Goal: Task Accomplishment & Management: Use online tool/utility

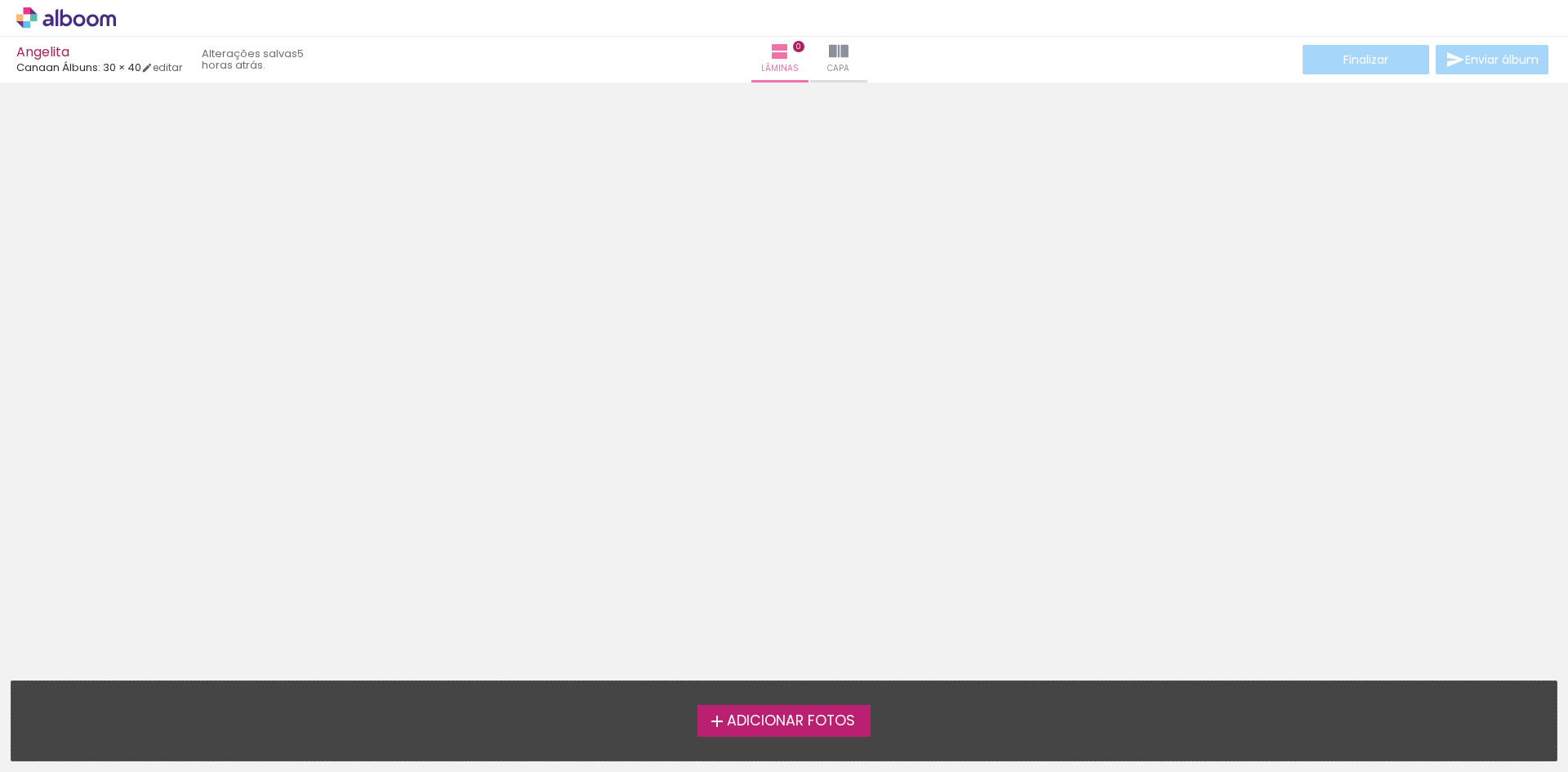
click at [760, 708] on label "Adicionar Fotos" at bounding box center [784, 720] width 174 height 31
click at [0, 0] on input "file" at bounding box center [0, 0] width 0 height 0
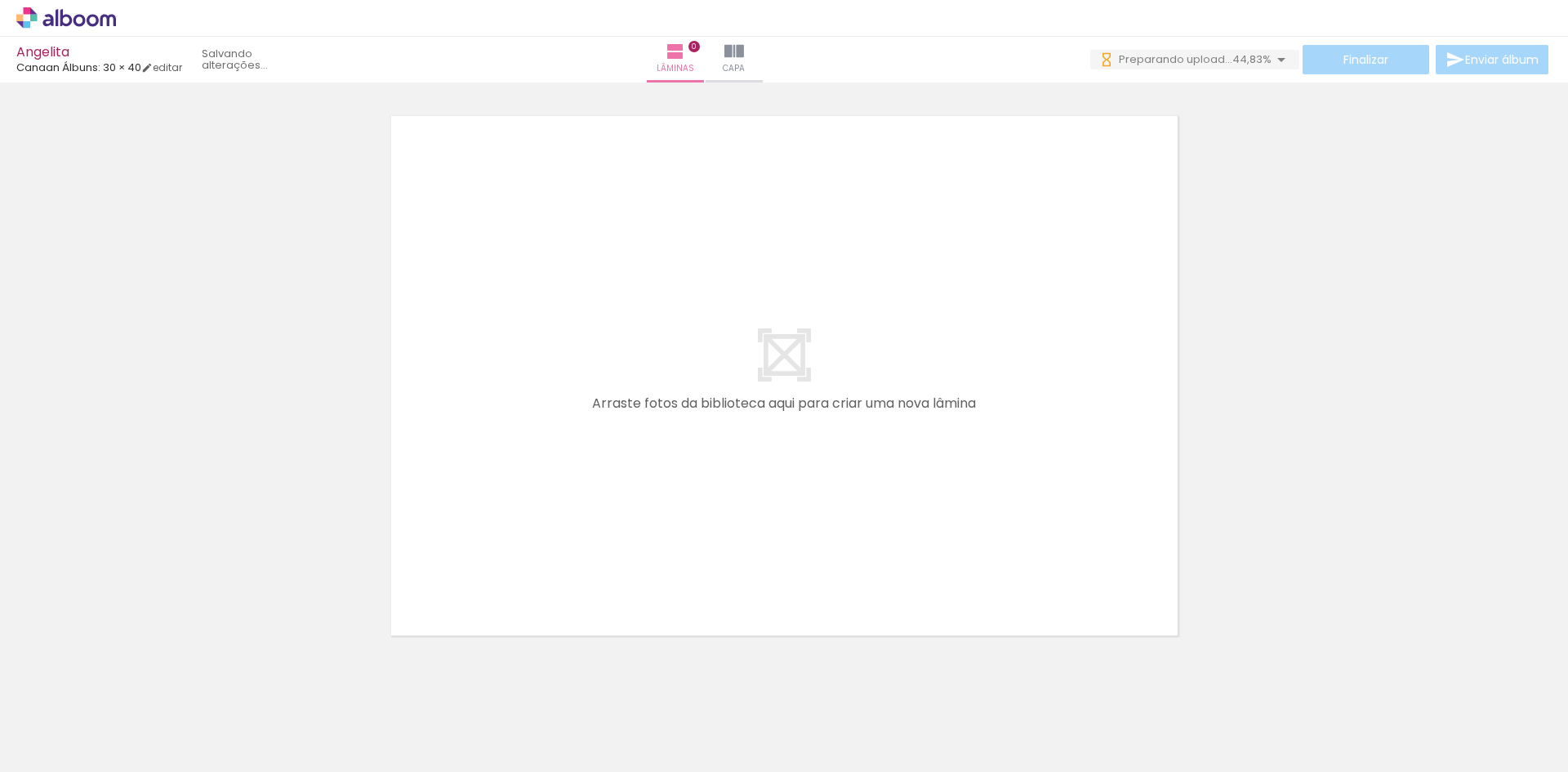
scroll to position [0, 6621]
click at [134, 692] on iron-horizontal-list at bounding box center [117, 721] width 33 height 102
click at [134, 694] on iron-horizontal-list at bounding box center [117, 721] width 33 height 102
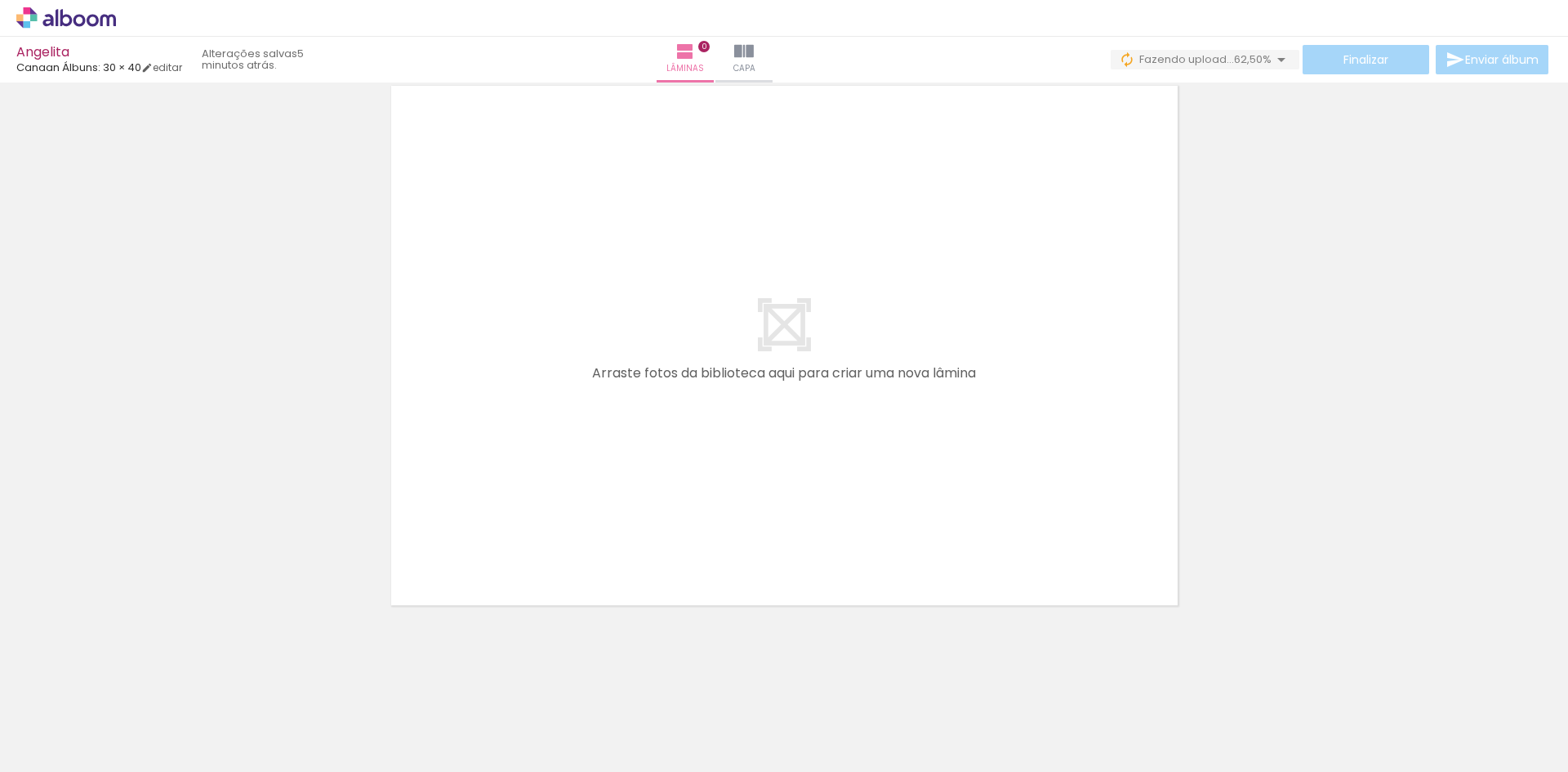
click at [1279, 183] on div at bounding box center [784, 324] width 1568 height 576
click at [1125, 56] on iron-icon at bounding box center [1127, 59] width 16 height 16
click at [1486, 56] on div "Finalizar Enviar álbum" at bounding box center [1358, 59] width 388 height 29
click at [1494, 82] on div "Angelita Canaan Álbuns: 30 × 40 editar 9 minutos atrás. Lâminas 0 Capa Finaliza…" at bounding box center [784, 41] width 1568 height 82
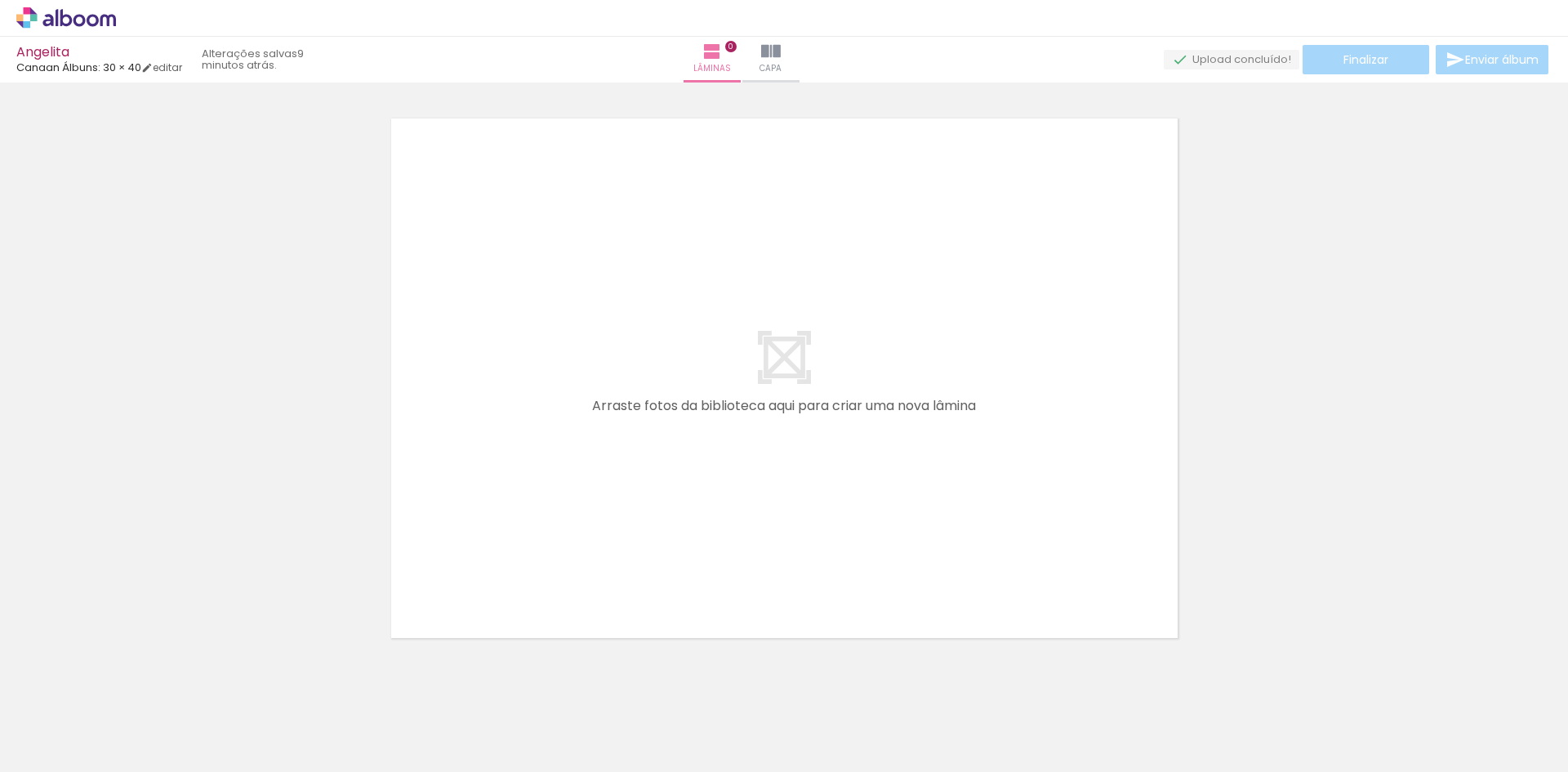
scroll to position [51, 0]
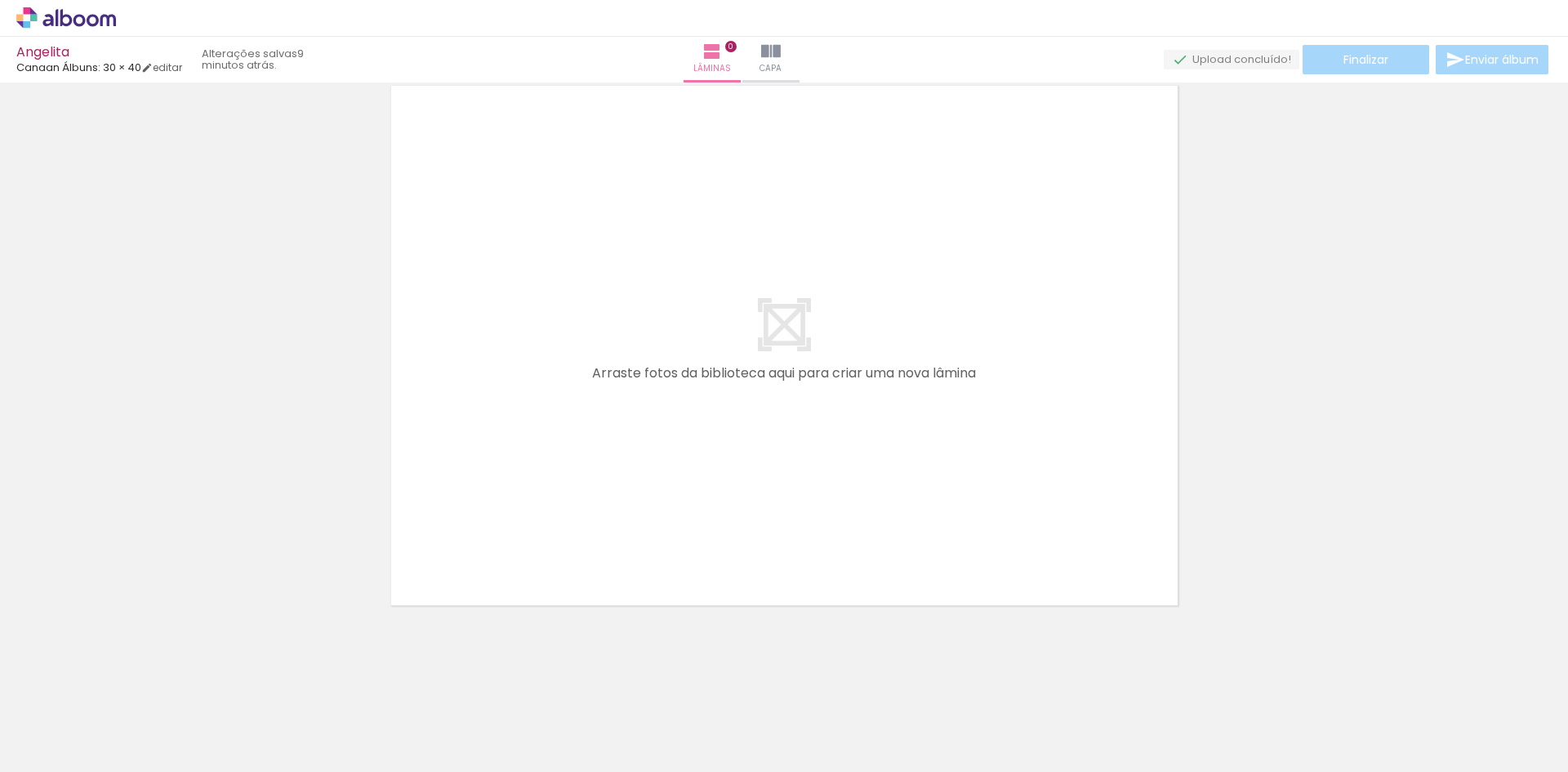
click at [66, 30] on div "› Editor de álbum" at bounding box center [784, 18] width 1568 height 36
click at [90, 19] on icon at bounding box center [66, 18] width 99 height 21
click at [84, 24] on icon at bounding box center [80, 20] width 12 height 12
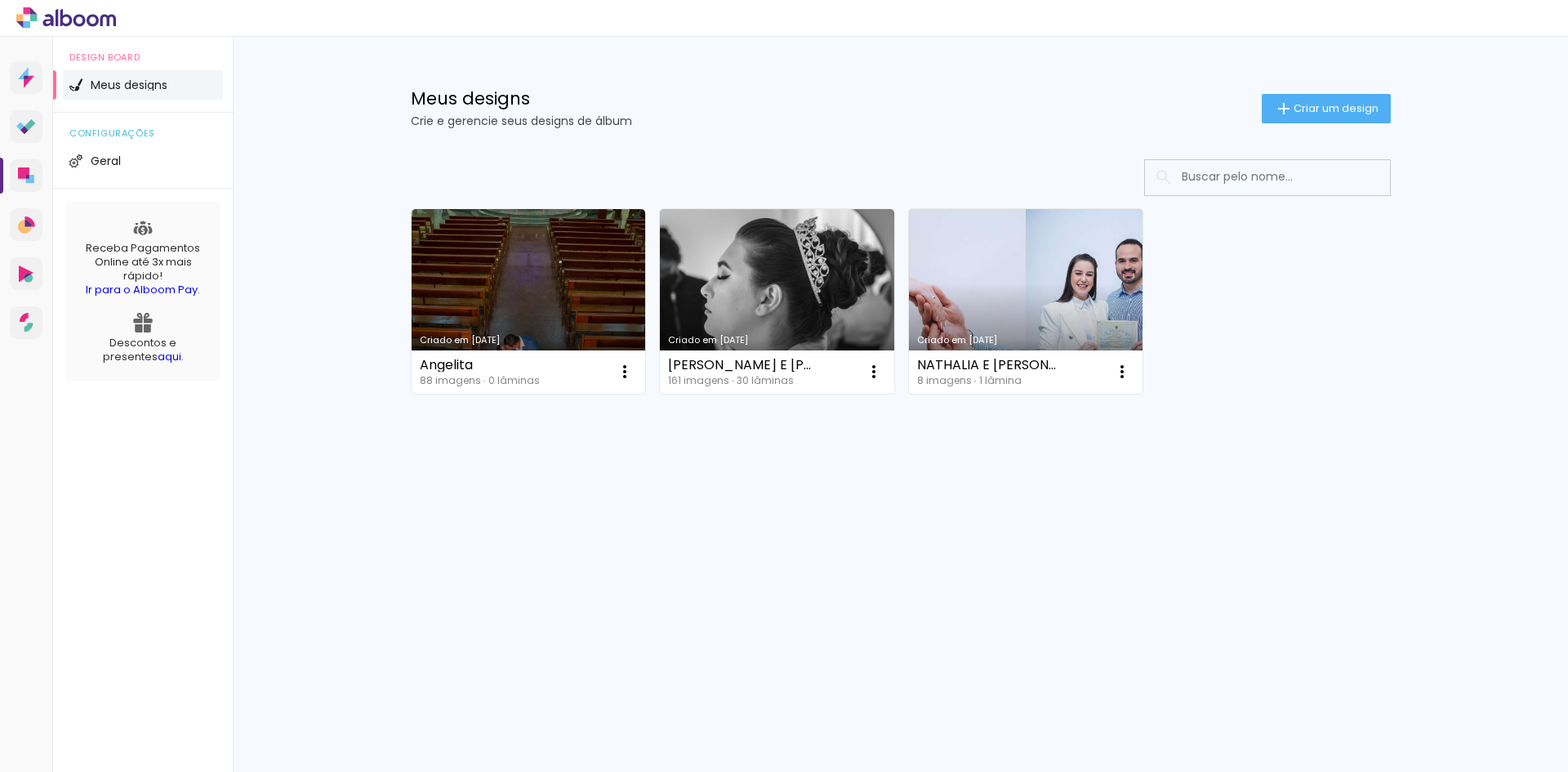
click at [948, 296] on link "Criado em [DATE]" at bounding box center [1026, 301] width 234 height 184
click at [541, 319] on link "Criado em 08/09/25" at bounding box center [528, 301] width 234 height 184
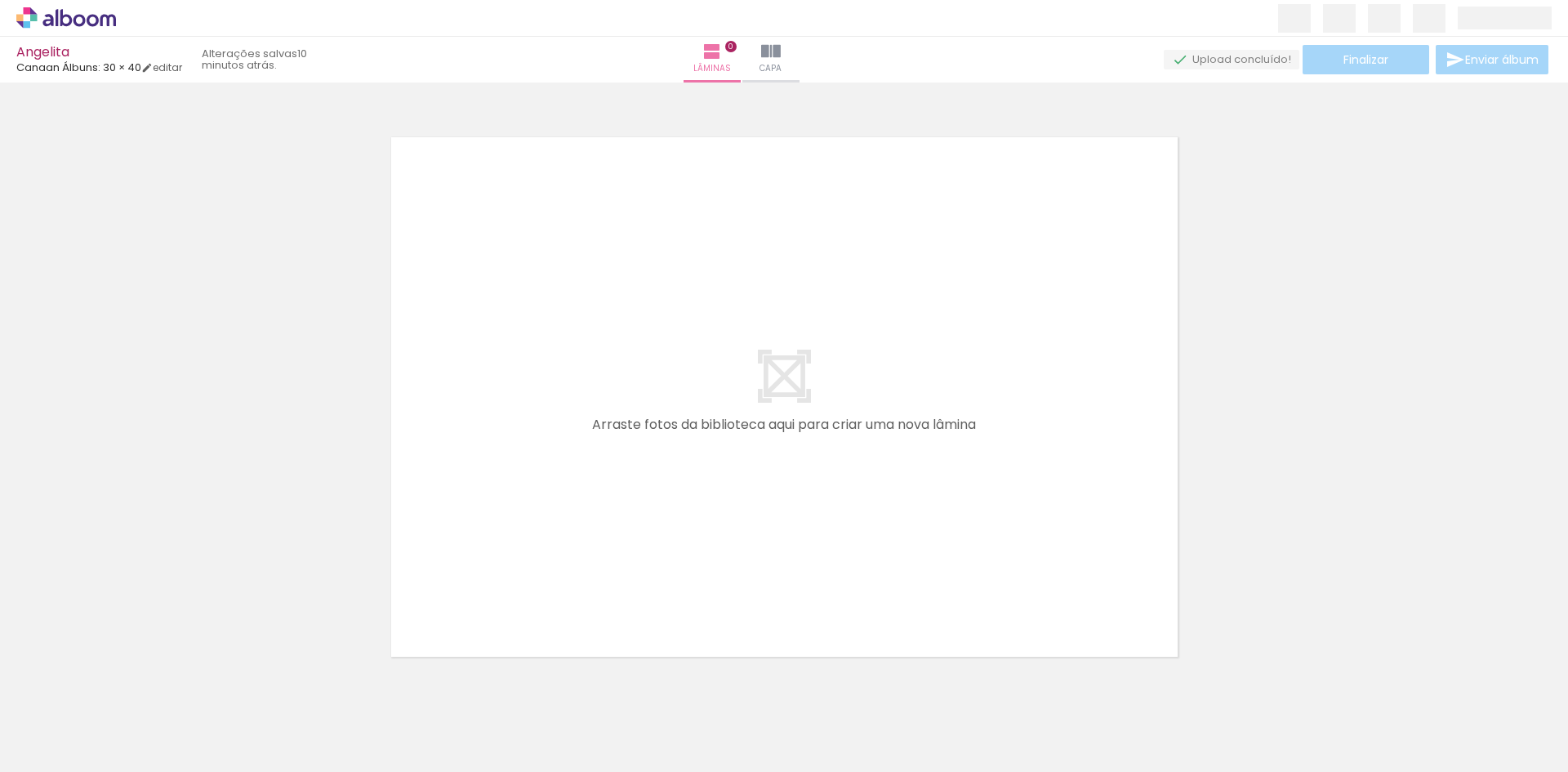
click at [178, 729] on div at bounding box center [163, 716] width 54 height 81
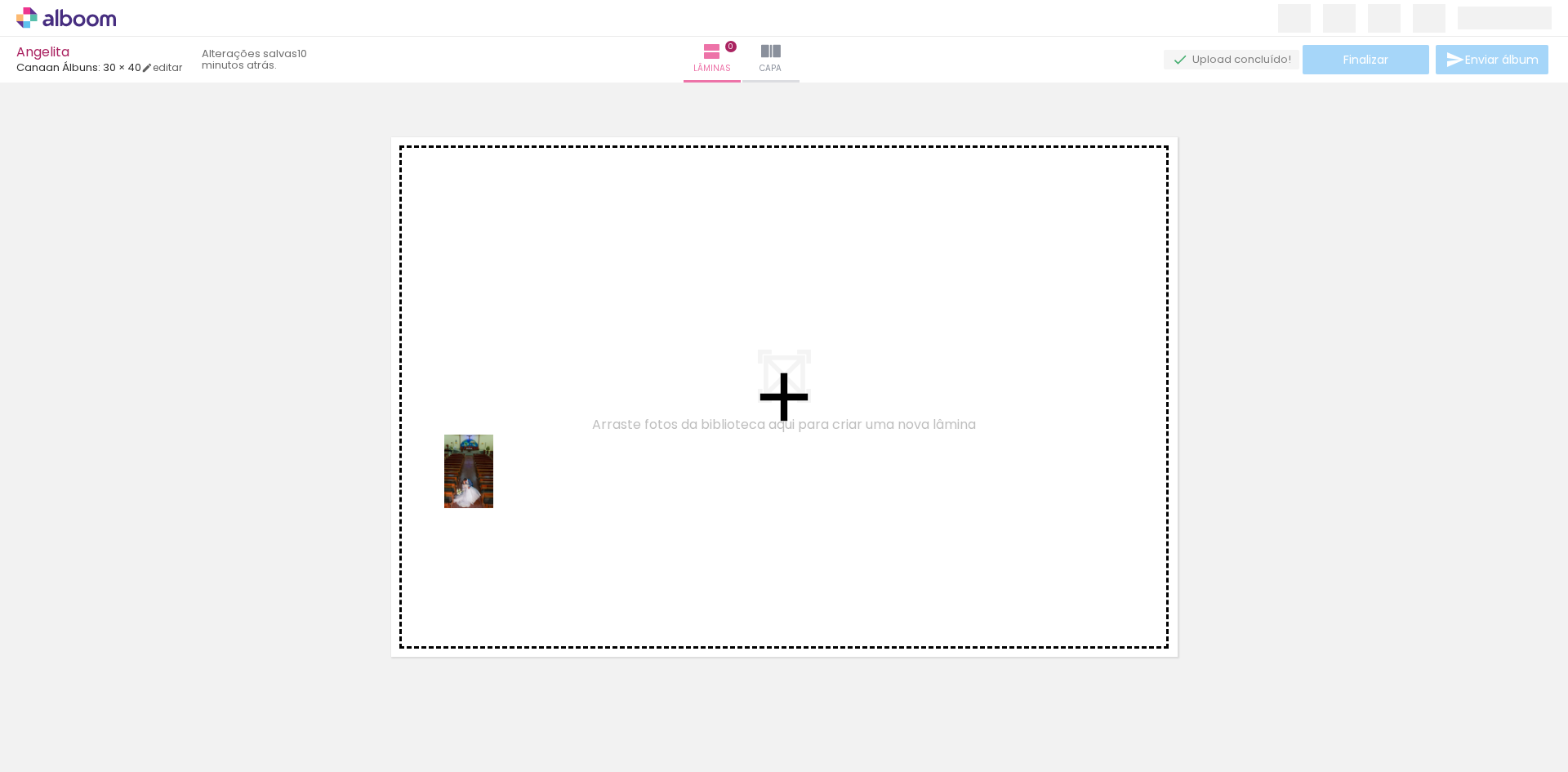
drag, startPoint x: 182, startPoint y: 733, endPoint x: 502, endPoint y: 478, distance: 409.2
click at [502, 478] on quentale-workspace at bounding box center [784, 386] width 1568 height 772
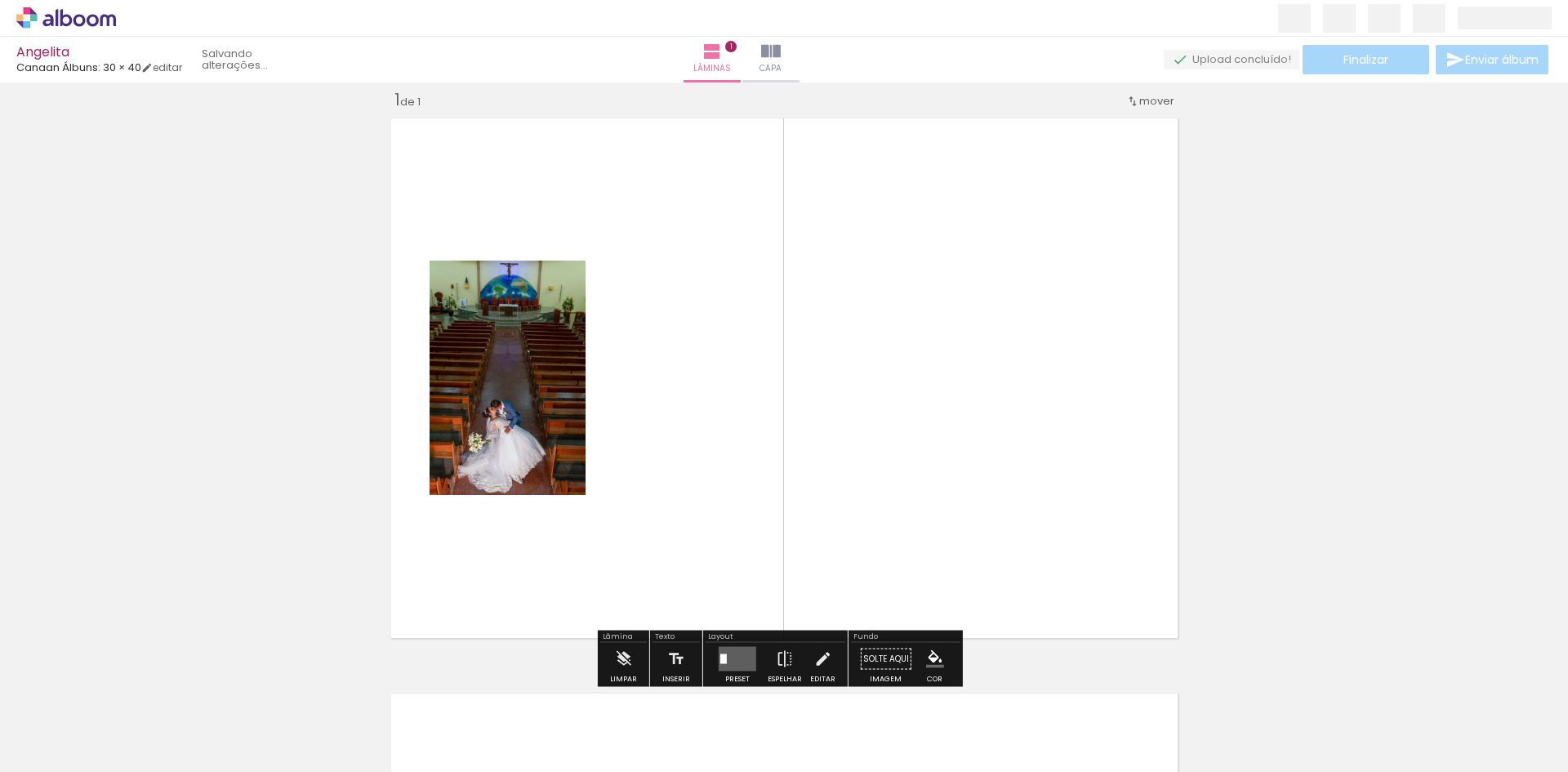
scroll to position [21, 0]
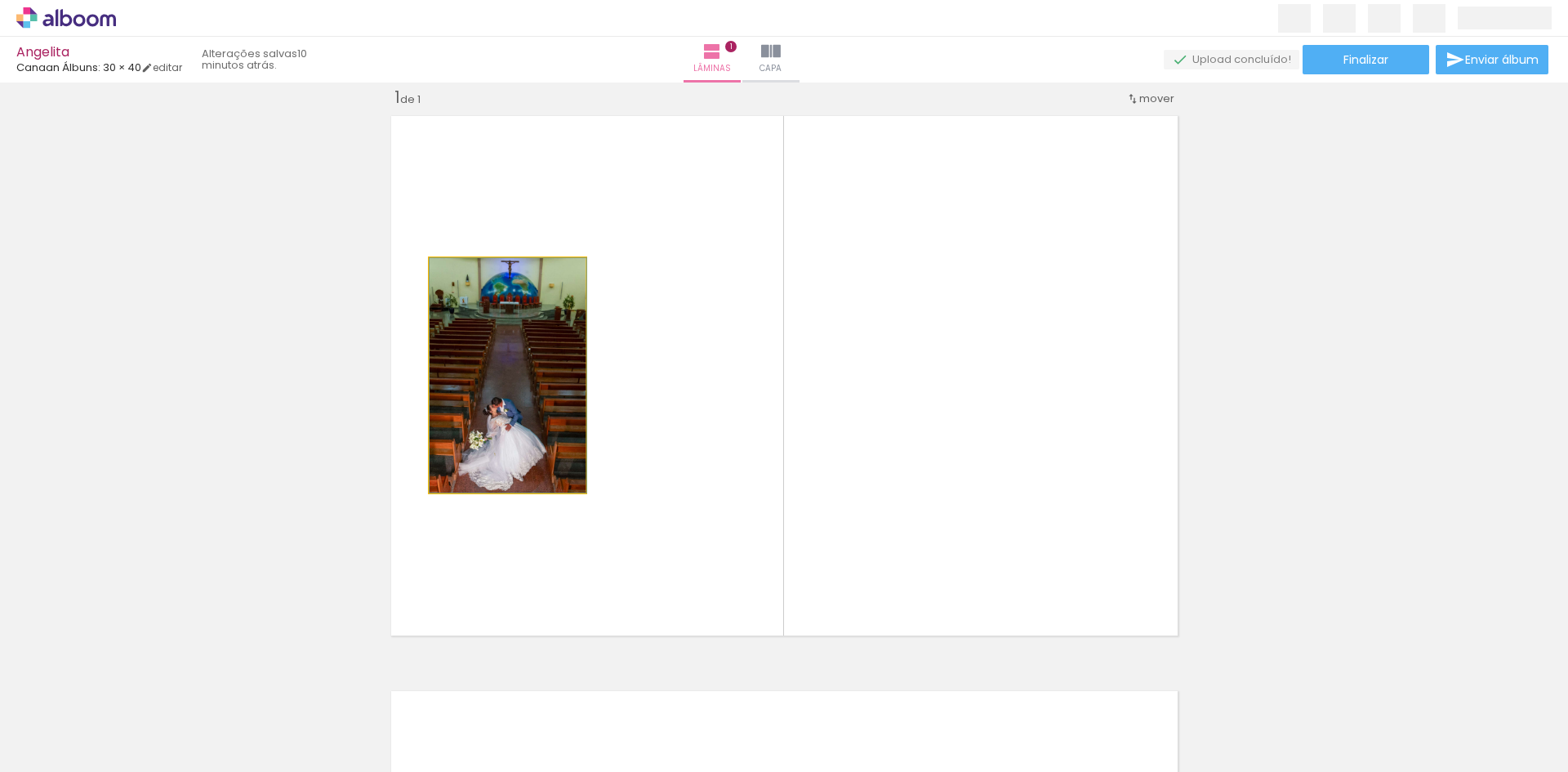
drag, startPoint x: 518, startPoint y: 429, endPoint x: 542, endPoint y: 394, distance: 42.4
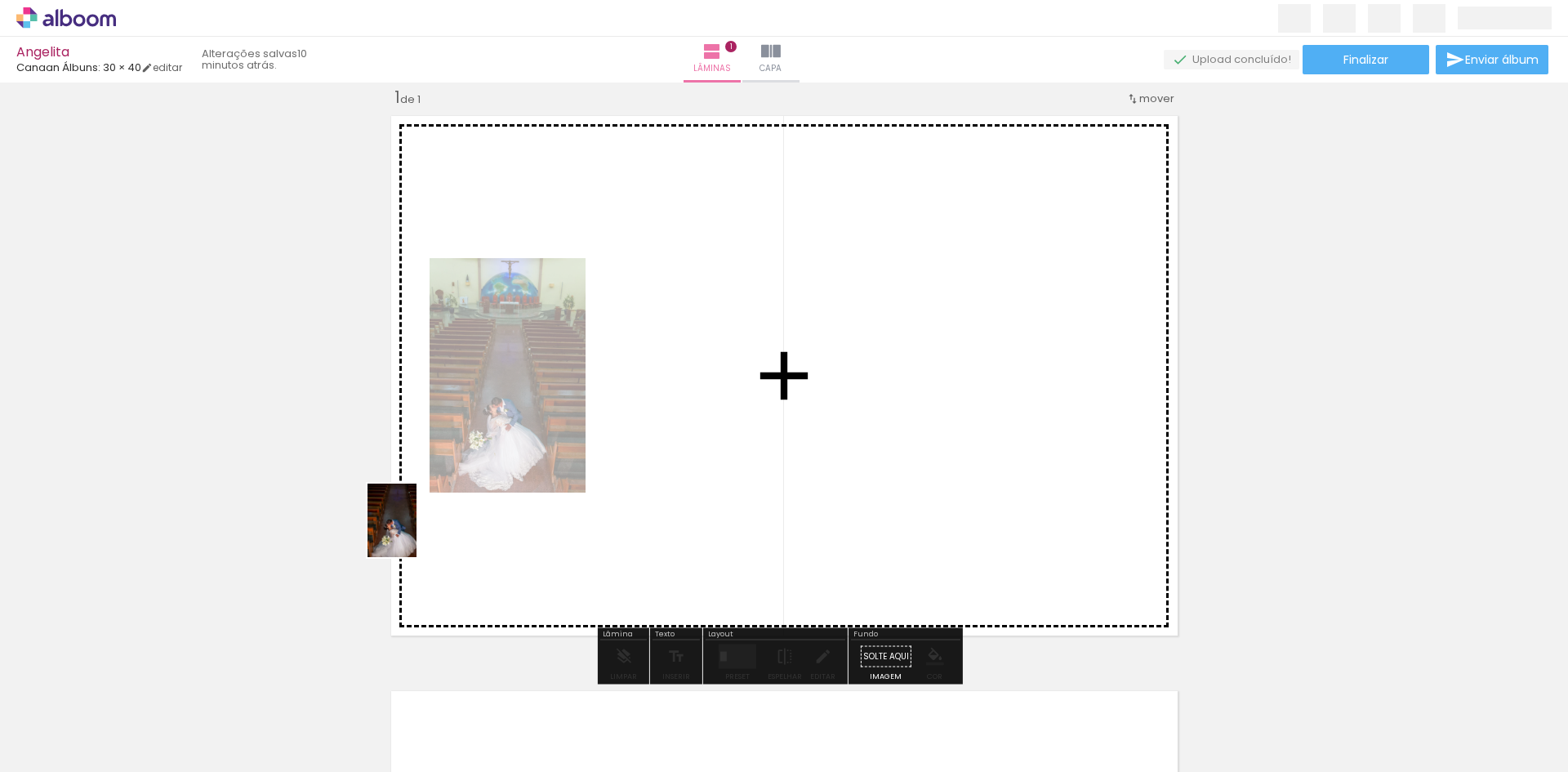
drag, startPoint x: 276, startPoint y: 698, endPoint x: 417, endPoint y: 532, distance: 217.8
click at [417, 532] on quentale-workspace at bounding box center [784, 386] width 1568 height 772
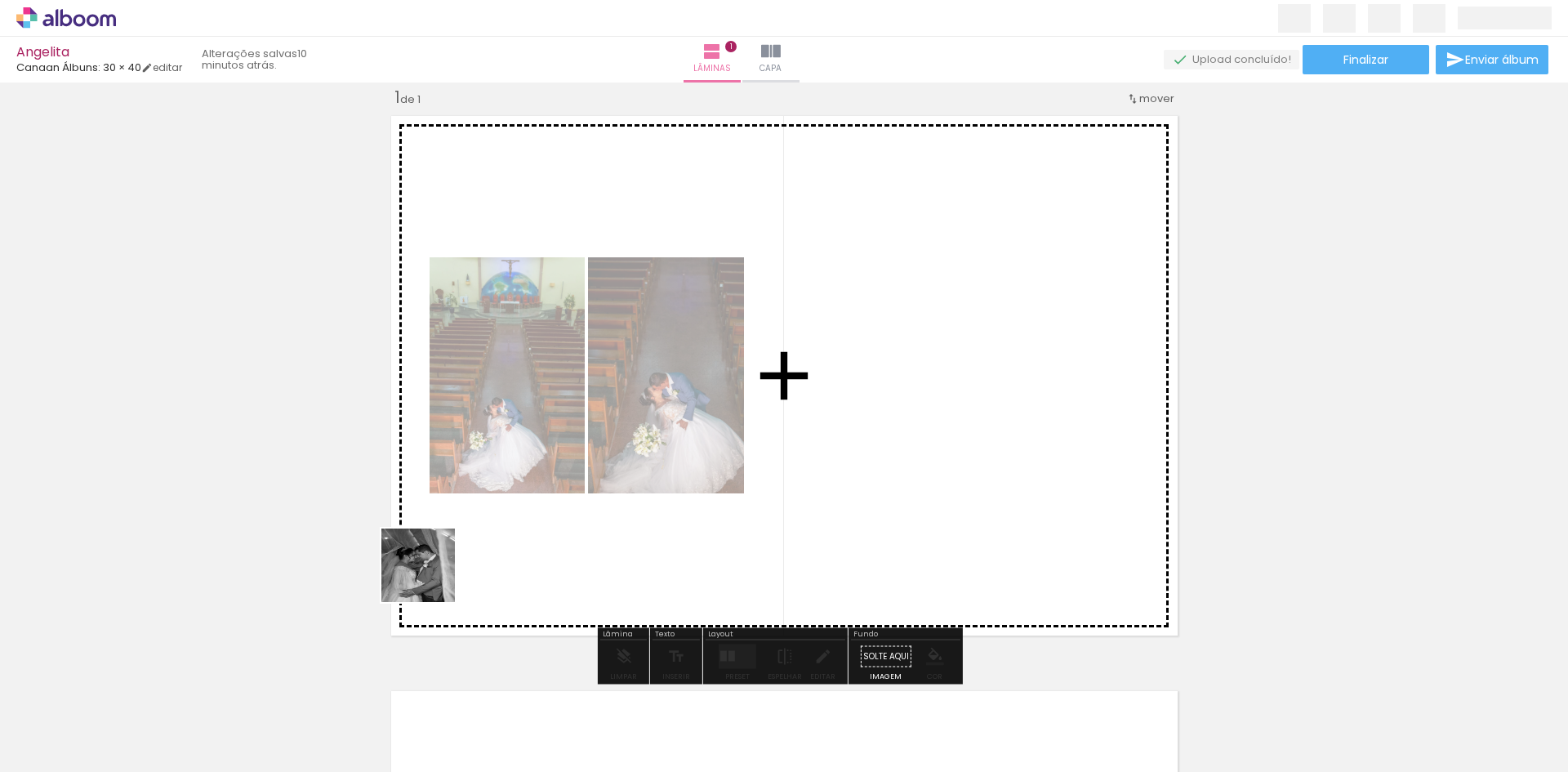
drag, startPoint x: 361, startPoint y: 720, endPoint x: 445, endPoint y: 560, distance: 180.7
click at [445, 560] on quentale-workspace at bounding box center [784, 386] width 1568 height 772
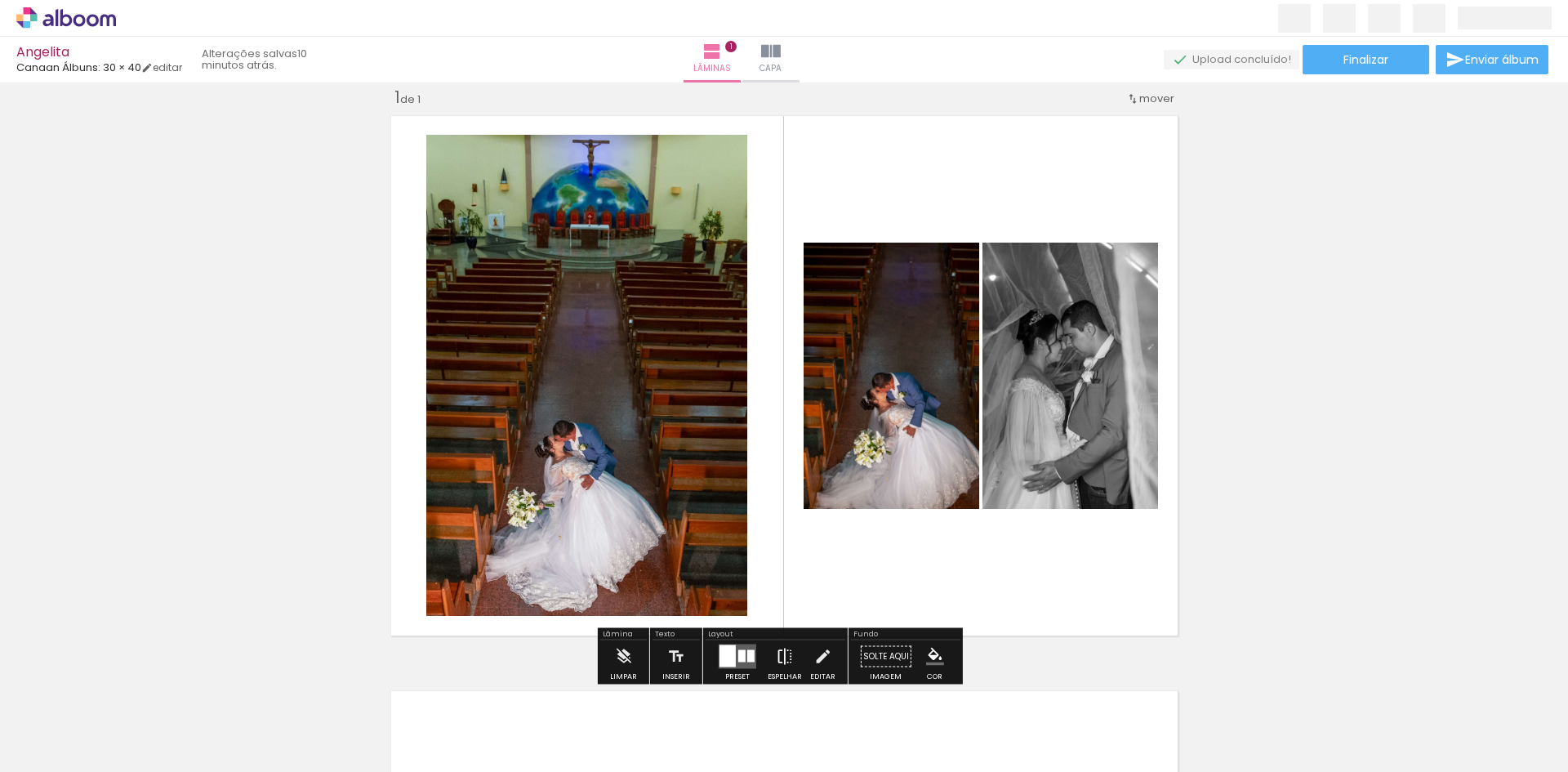
click at [782, 660] on iron-icon at bounding box center [784, 656] width 18 height 33
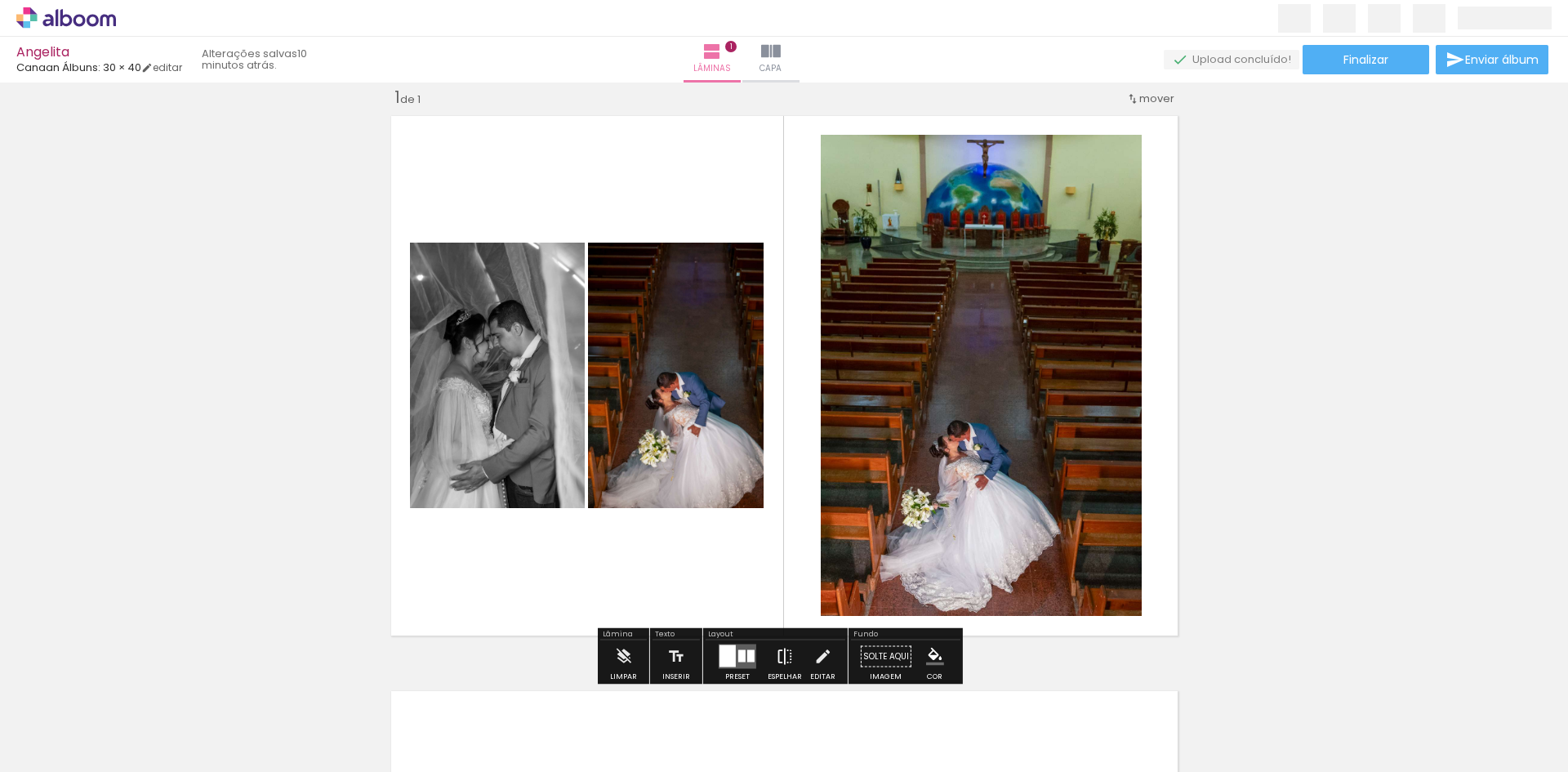
click at [782, 660] on iron-icon at bounding box center [784, 656] width 18 height 33
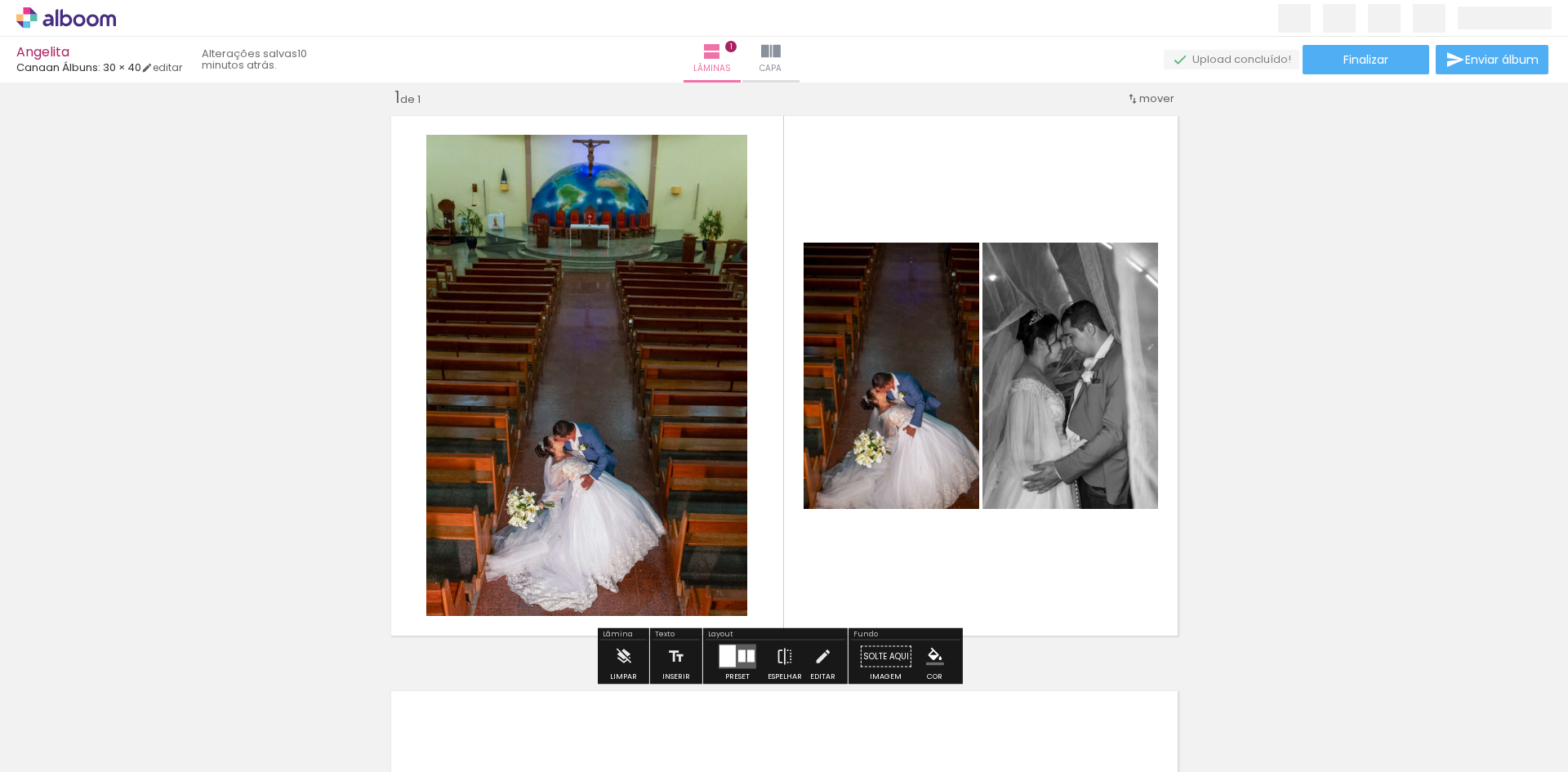
click at [747, 659] on div at bounding box center [751, 657] width 7 height 12
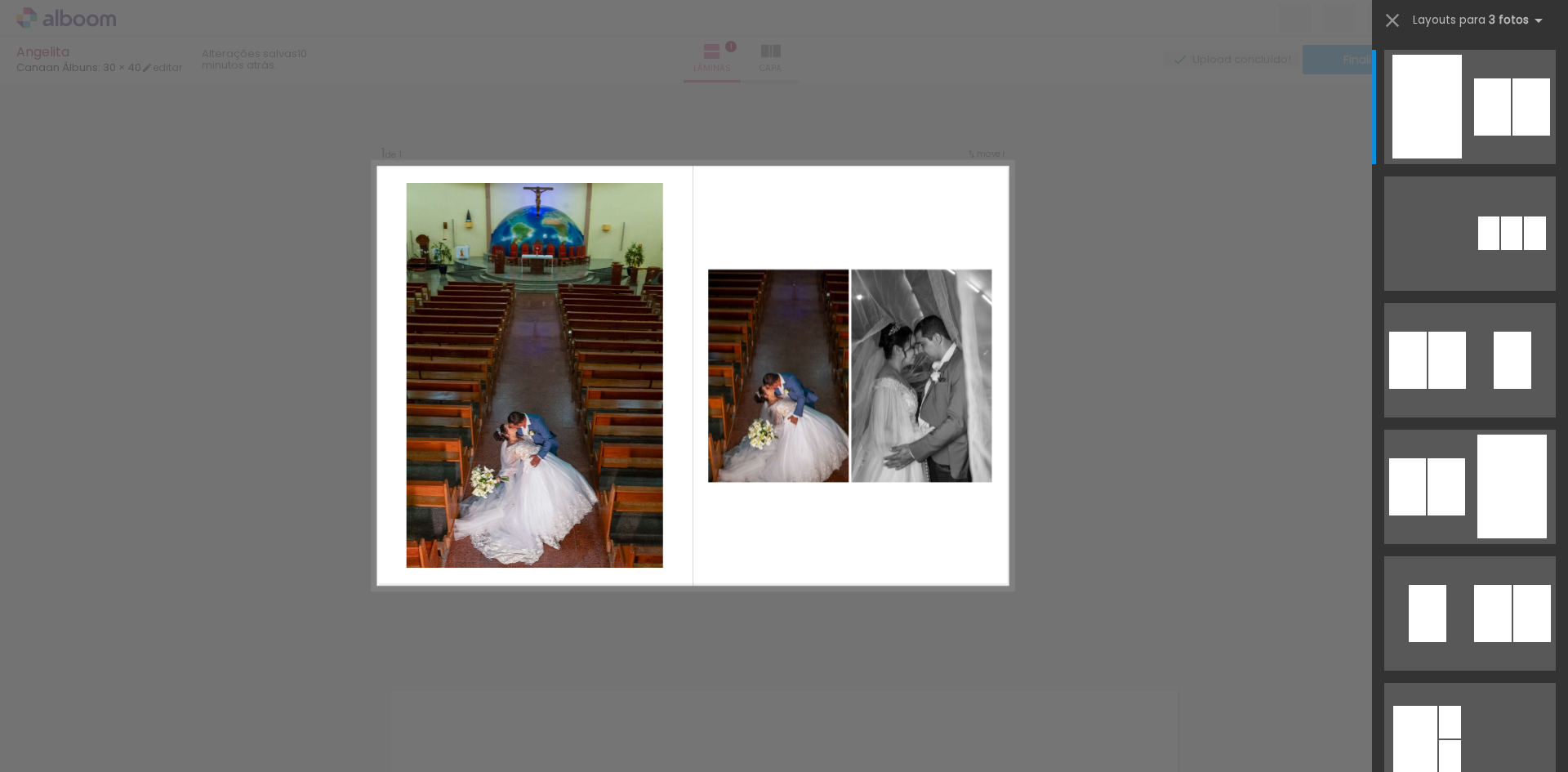
scroll to position [20, 0]
drag, startPoint x: 450, startPoint y: 725, endPoint x: 507, endPoint y: 730, distance: 57.2
click at [0, 0] on slot at bounding box center [0, 0] width 0 height 0
click at [974, 189] on quentale-layouter at bounding box center [692, 376] width 641 height 427
click at [1100, 199] on div "Confirmar Cancelar" at bounding box center [784, 657] width 1568 height 1189
